Goal: Information Seeking & Learning: Learn about a topic

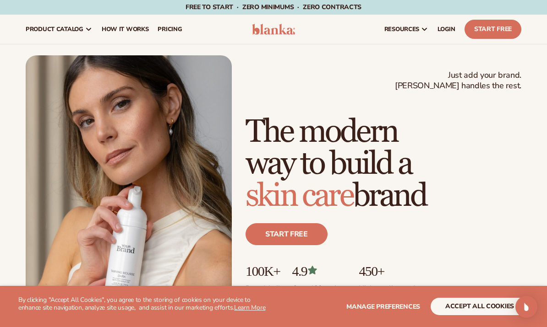
click at [161, 38] on link "pricing" at bounding box center [169, 29] width 33 height 29
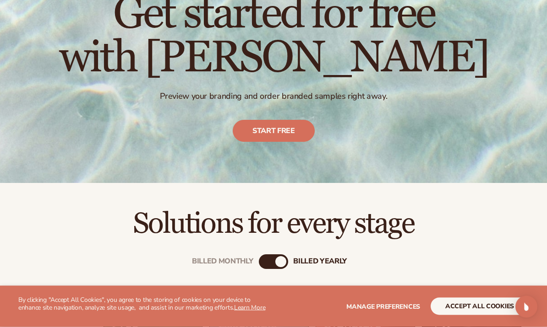
scroll to position [201, 0]
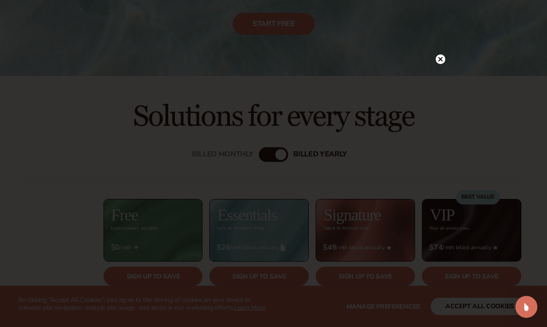
click at [440, 64] on icon at bounding box center [440, 59] width 10 height 10
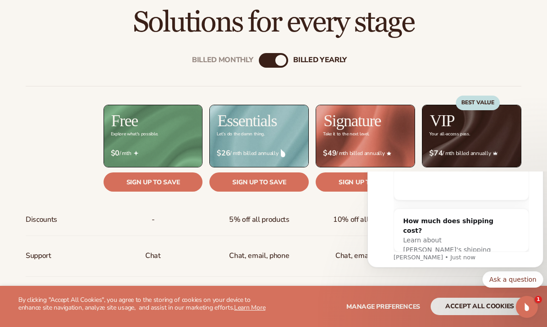
scroll to position [0, 0]
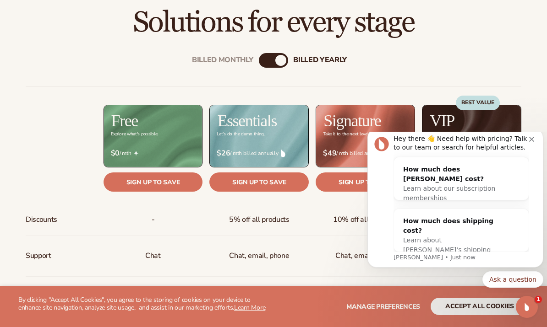
click at [528, 147] on div "Hey there 👋 Need help with pricing? Talk to our team or search for helpful arti…" at bounding box center [461, 144] width 136 height 18
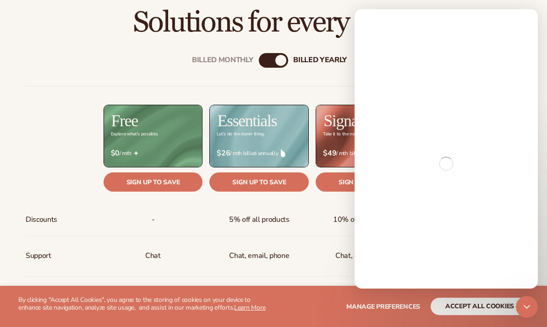
scroll to position [256, 0]
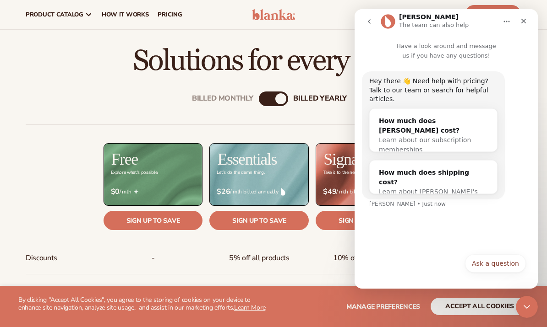
click at [330, 229] on link "Sign up to save" at bounding box center [364, 220] width 99 height 19
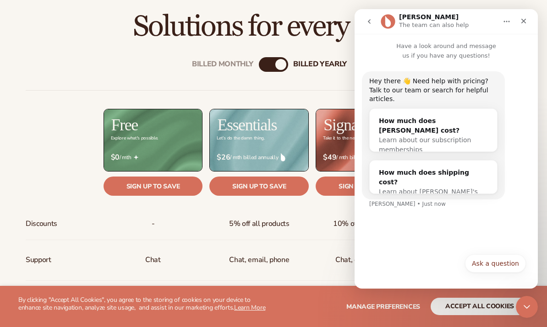
click at [527, 17] on div "Close" at bounding box center [523, 21] width 16 height 16
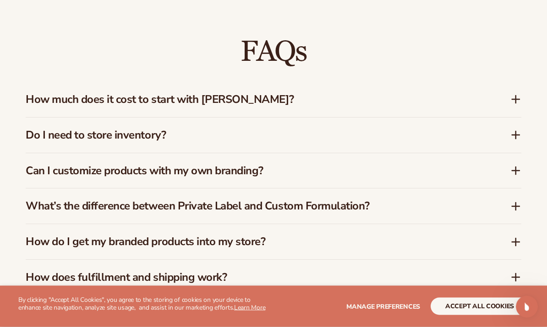
scroll to position [1269, 0]
click at [498, 102] on div "How much does it cost to start with Blanka?" at bounding box center [268, 99] width 484 height 13
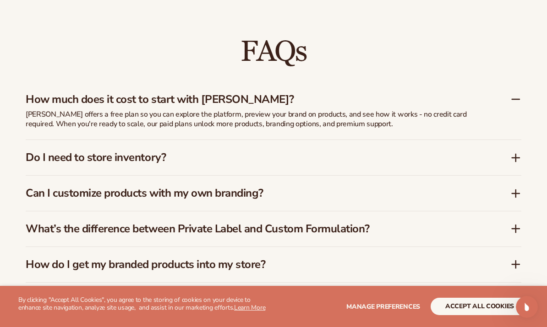
click at [516, 159] on icon at bounding box center [516, 157] width 0 height 7
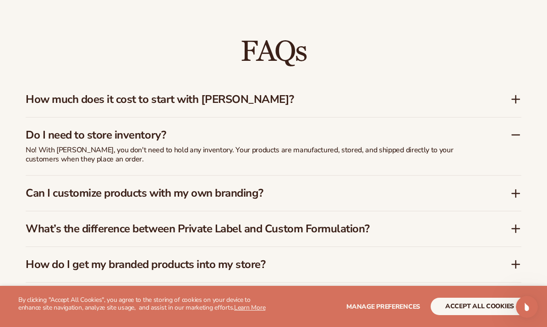
click at [517, 188] on icon at bounding box center [515, 193] width 11 height 11
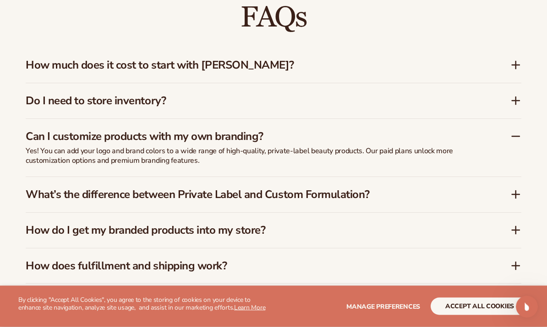
scroll to position [1307, 0]
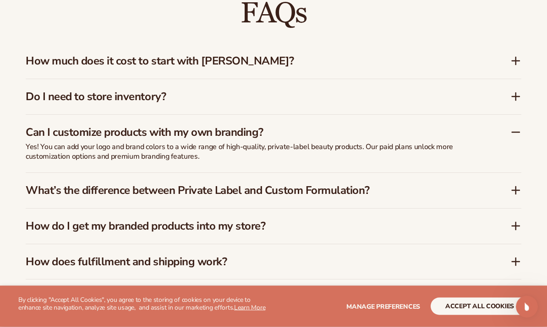
click at [517, 190] on icon at bounding box center [515, 190] width 11 height 11
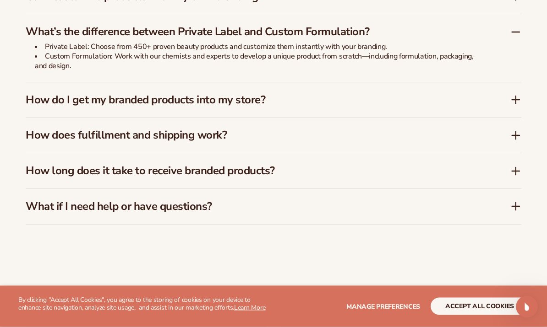
scroll to position [1449, 0]
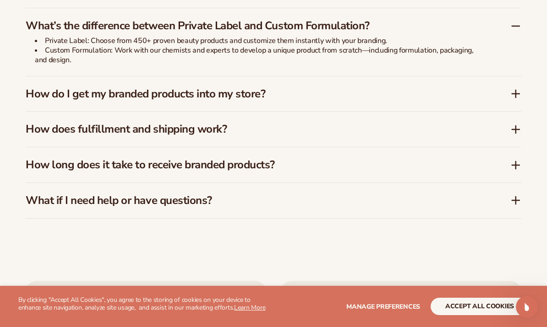
click at [515, 127] on icon at bounding box center [515, 129] width 11 height 11
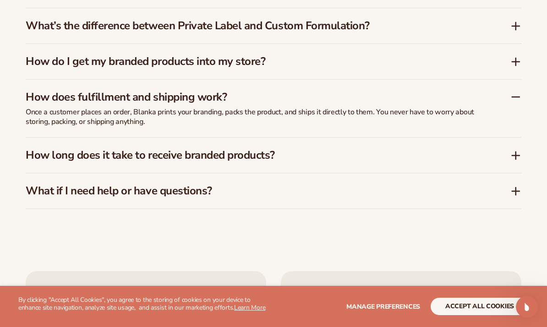
click at [513, 156] on icon at bounding box center [515, 156] width 7 height 0
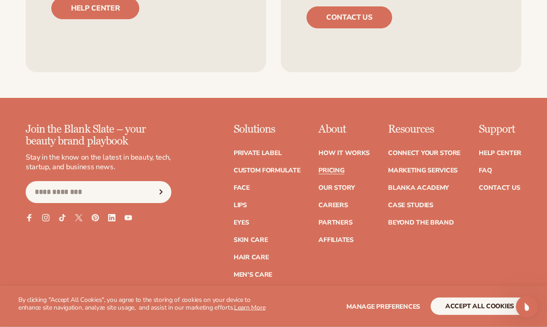
scroll to position [1820, 0]
click at [337, 202] on link "Careers" at bounding box center [332, 205] width 29 height 6
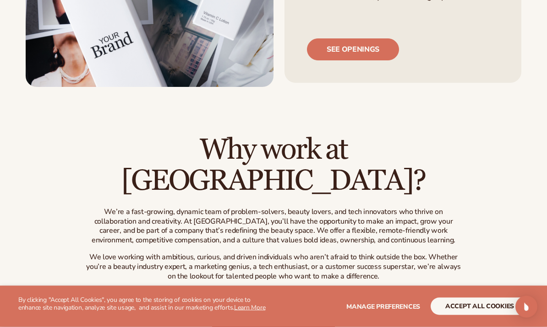
scroll to position [250, 0]
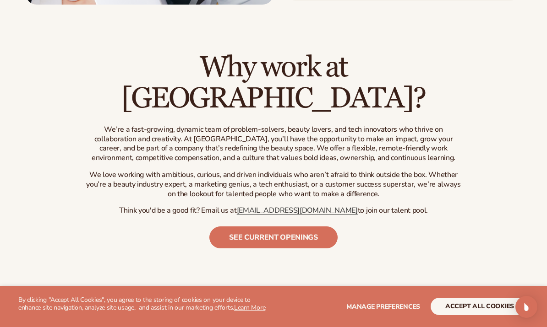
click at [302, 227] on link "See current openings" at bounding box center [273, 238] width 128 height 22
